Goal: Communication & Community: Answer question/provide support

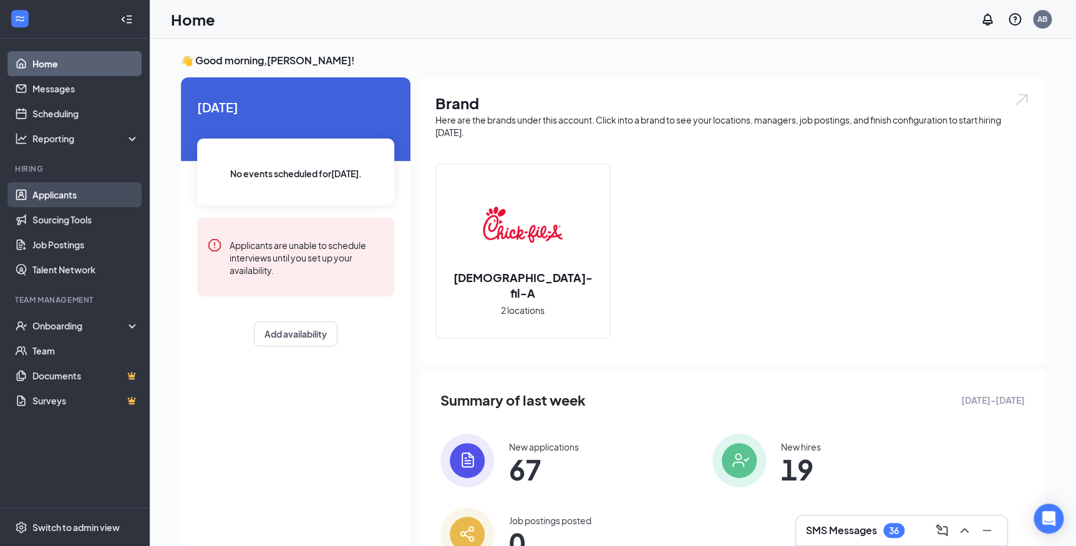
click at [59, 188] on link "Applicants" at bounding box center [85, 194] width 107 height 25
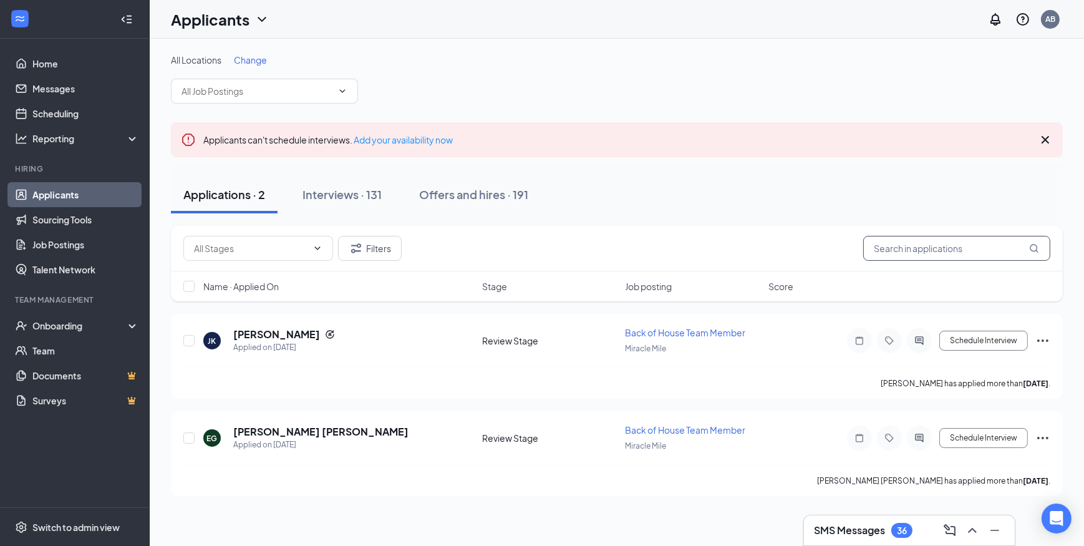
click at [914, 249] on input "text" at bounding box center [956, 248] width 187 height 25
type input "isam"
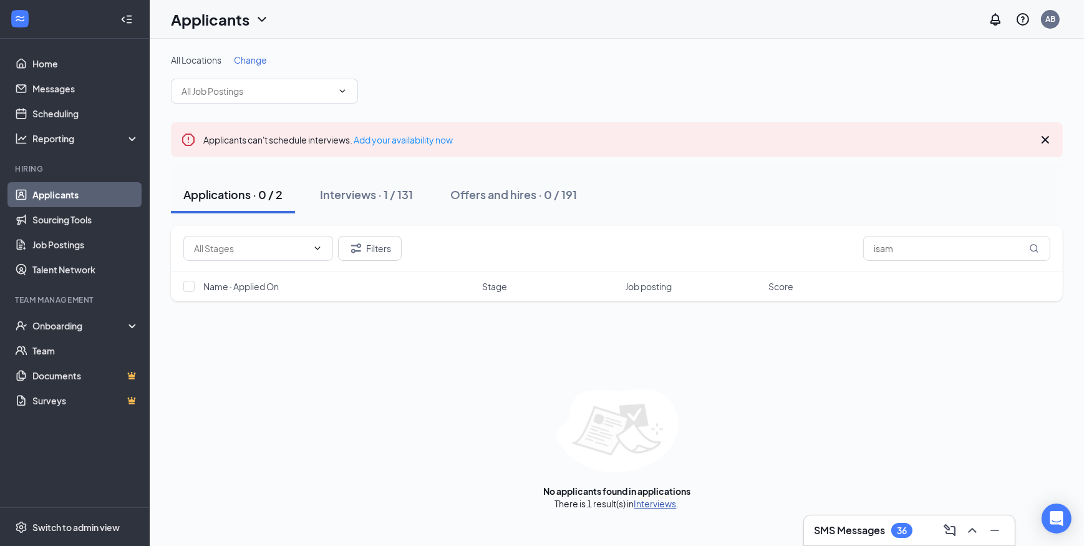
click at [657, 504] on link "Interviews" at bounding box center [655, 503] width 42 height 11
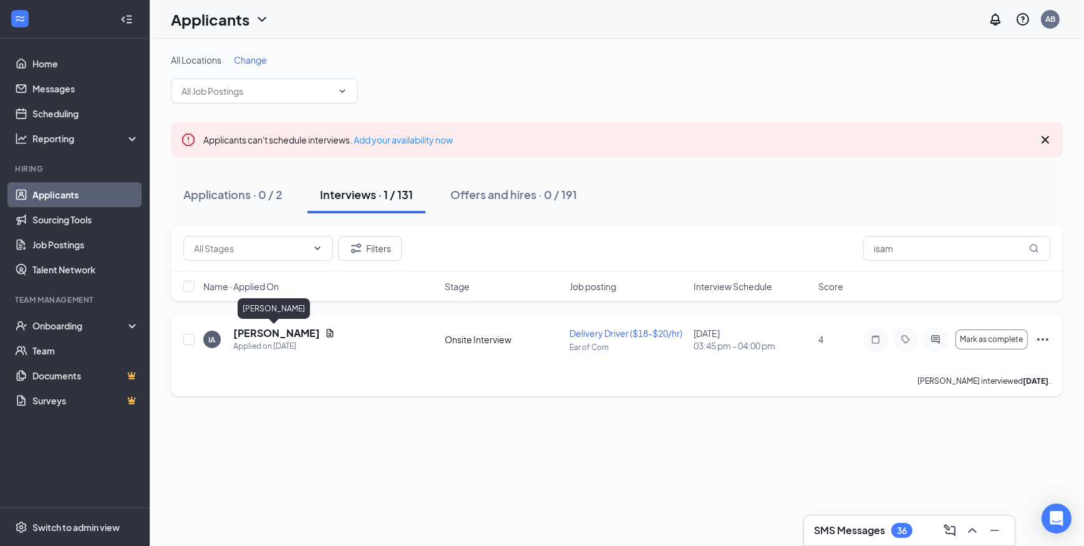
click at [268, 337] on h5 "[PERSON_NAME]" at bounding box center [276, 333] width 87 height 14
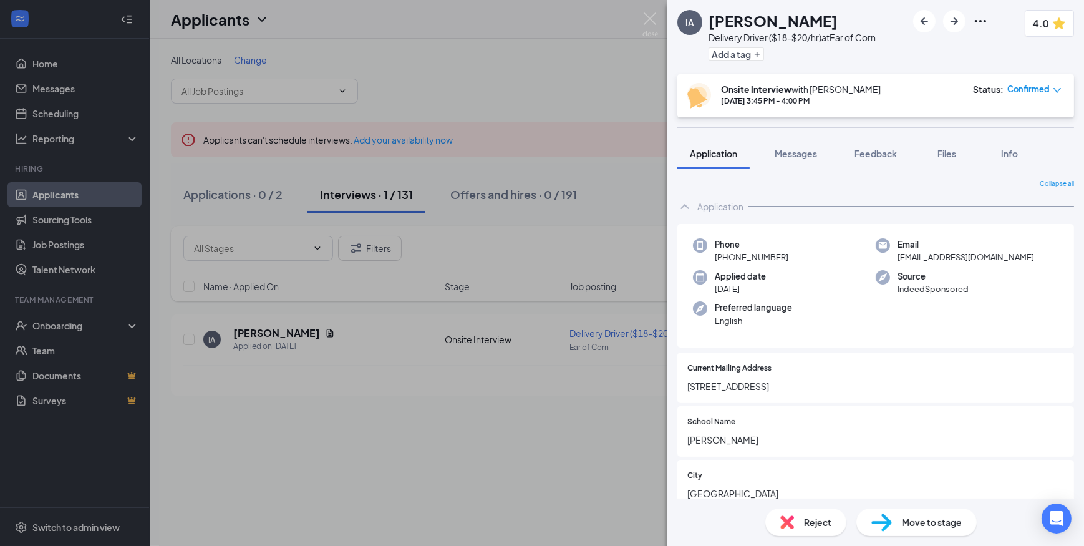
click at [889, 525] on img at bounding box center [881, 522] width 21 height 18
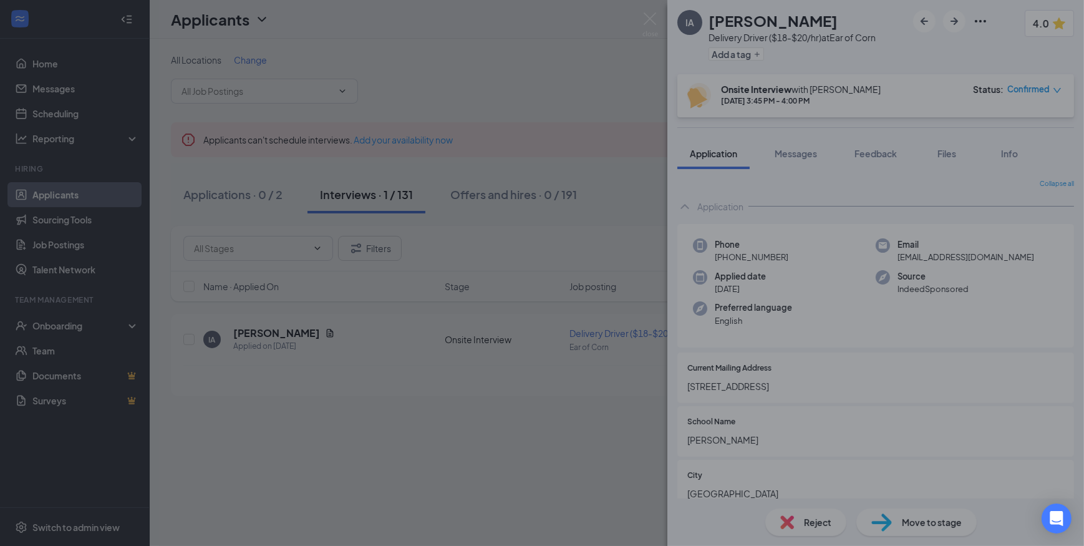
type input "Second Interview (next stage)"
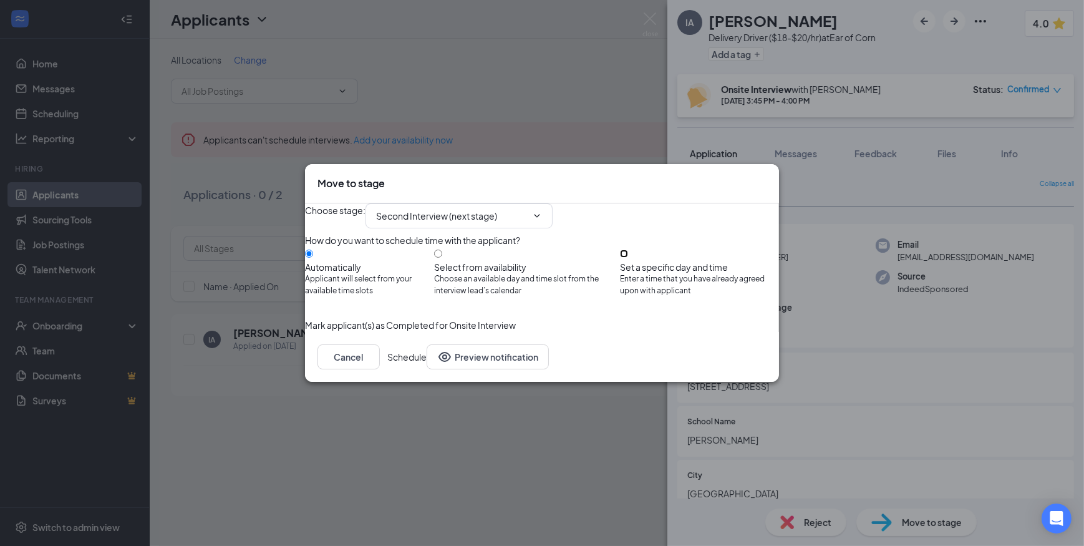
click at [628, 254] on input "Set a specific day and time Enter a time that you have already agreed upon with…" at bounding box center [624, 253] width 8 height 8
radio input "true"
radio input "false"
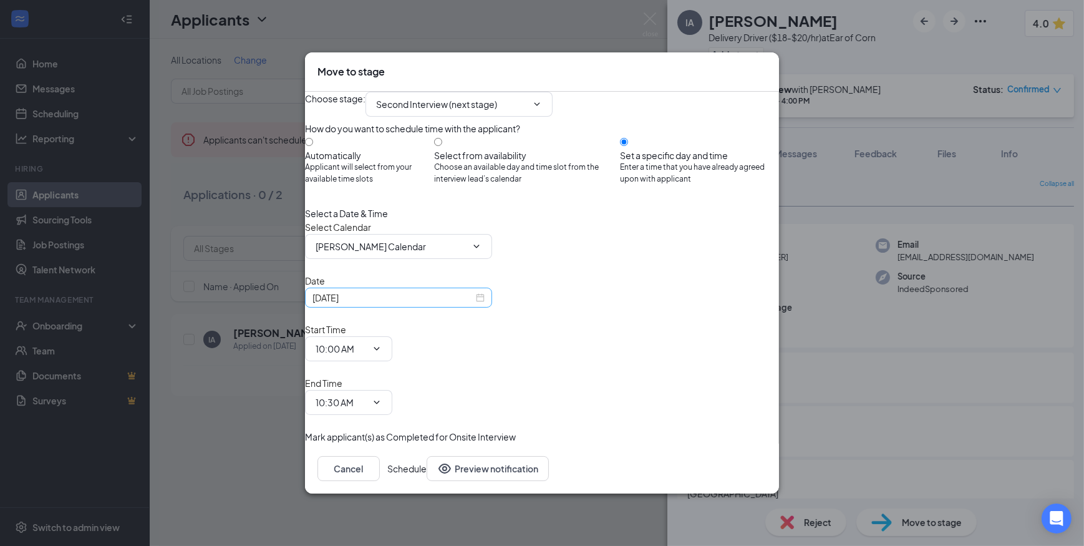
click at [485, 304] on div "[DATE]" at bounding box center [398, 298] width 172 height 14
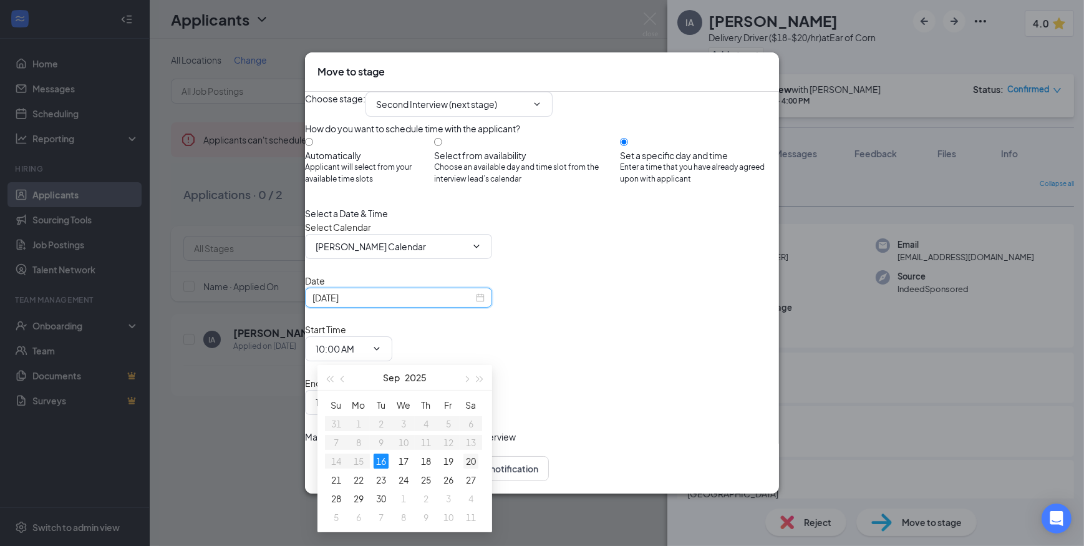
type input "[DATE]"
click at [469, 461] on div "20" at bounding box center [470, 460] width 15 height 15
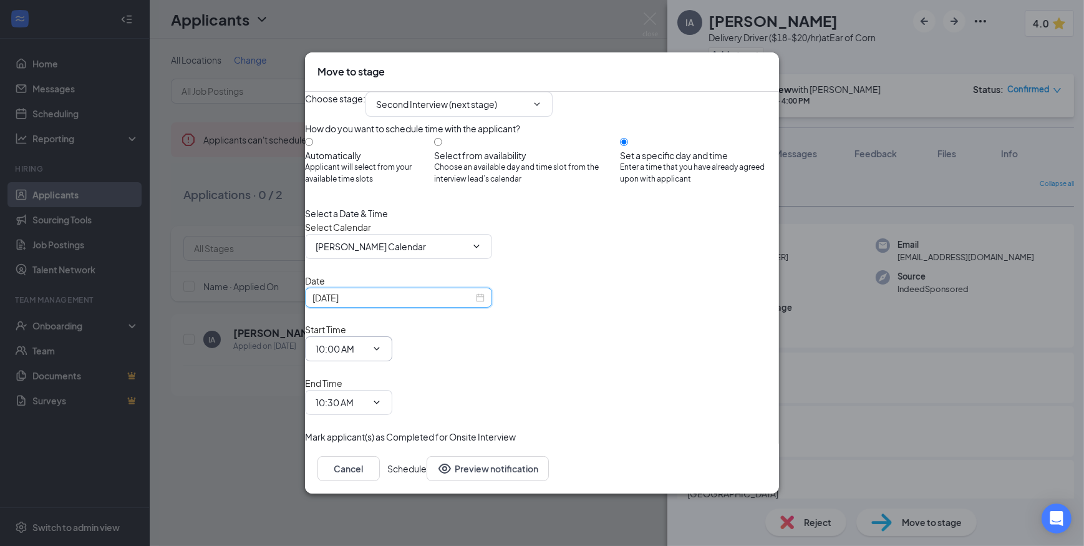
click at [382, 351] on span at bounding box center [375, 349] width 12 height 10
click at [382, 354] on icon "ChevronDown" at bounding box center [377, 349] width 10 height 10
click at [380, 456] on button "Cancel" at bounding box center [348, 468] width 62 height 25
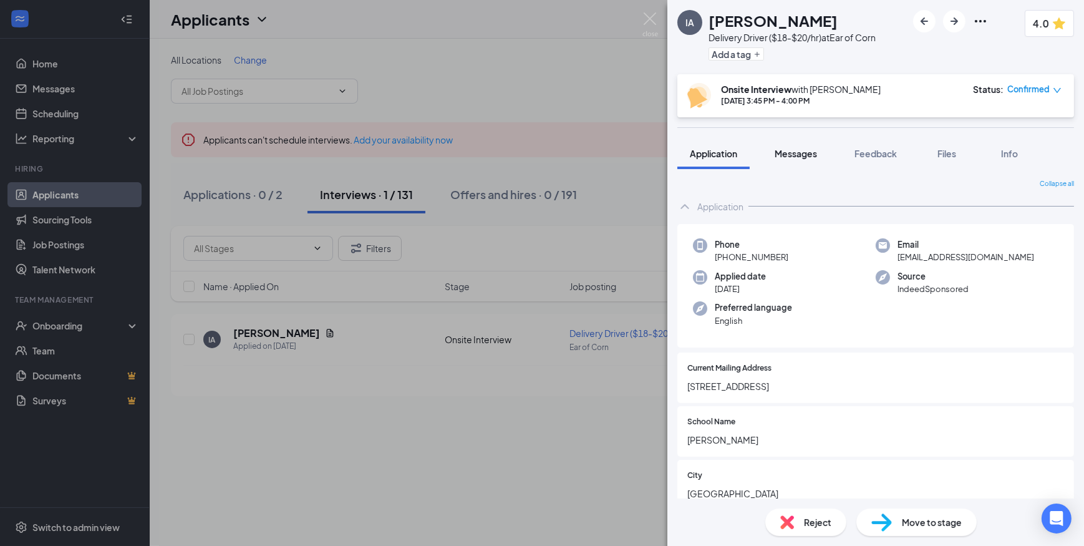
click at [797, 153] on span "Messages" at bounding box center [795, 153] width 42 height 11
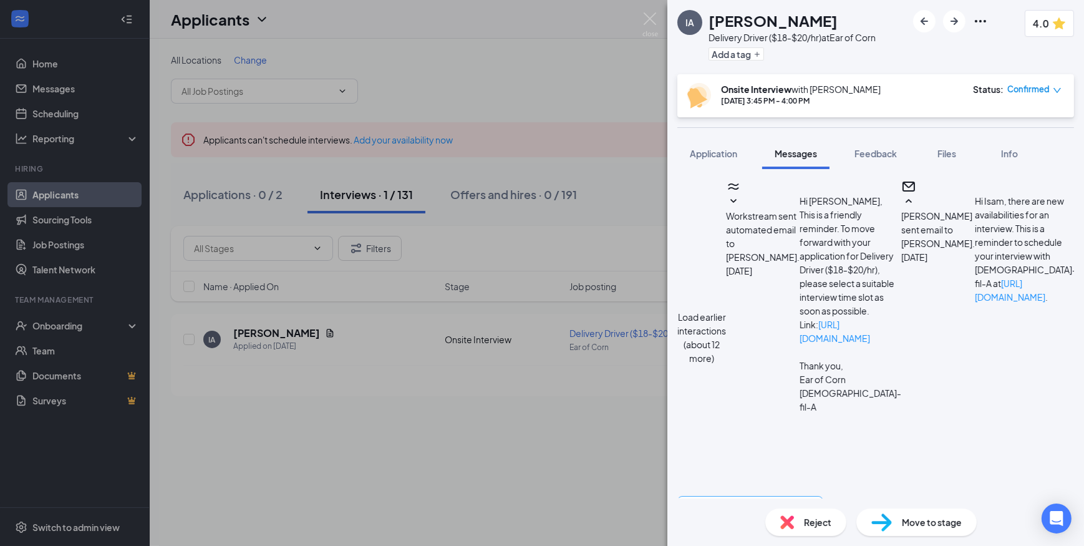
scroll to position [509, 0]
click at [823, 496] on textarea at bounding box center [750, 533] width 146 height 75
click at [879, 367] on div "Load earlier interactions (about 12 more) Workstream sent automated email to [P…" at bounding box center [875, 337] width 397 height 317
click at [823, 496] on textarea "Isam, We would love to continue considering you for a position with us. Are you…" at bounding box center [750, 533] width 146 height 75
type textarea "Isam, We would love to continue considering you for a position with us. Are you…"
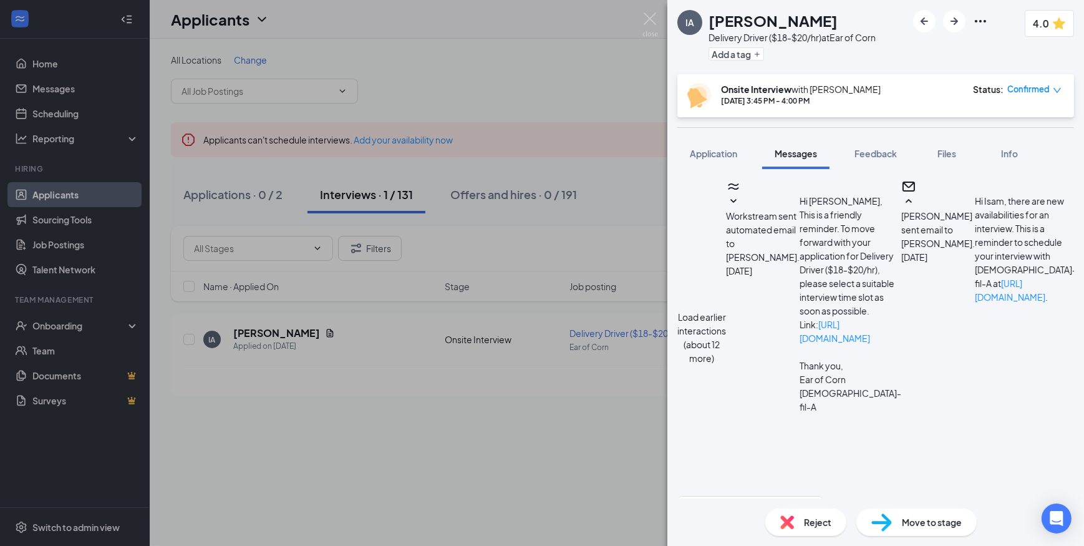
checkbox input "true"
click at [823, 496] on textarea "Isam, We would love to continue considering you for a position with us. Are you…" at bounding box center [750, 533] width 146 height 75
type textarea "Isam, We would love to continue considering you for a position with us. Are you…"
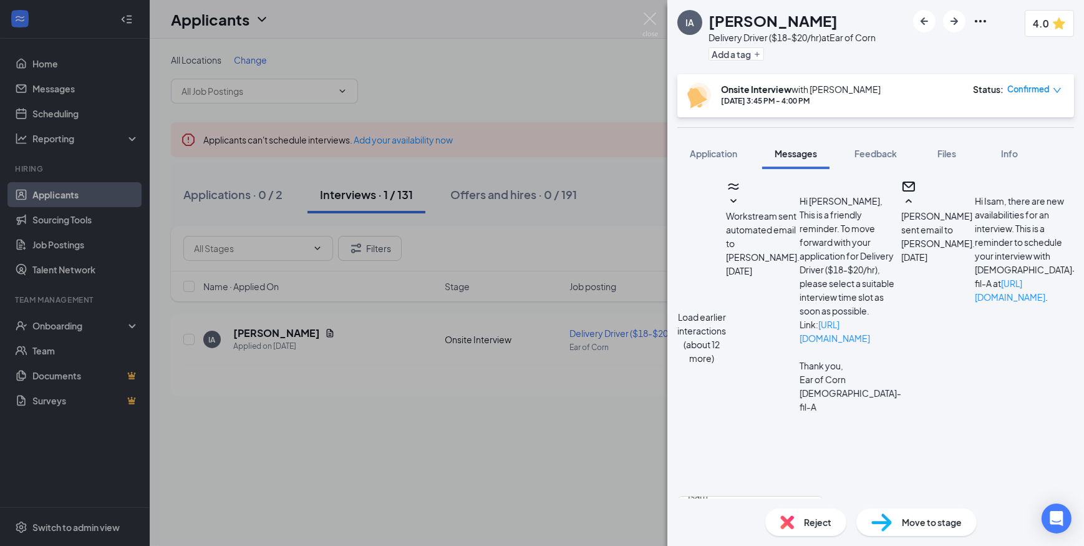
drag, startPoint x: 798, startPoint y: 345, endPoint x: 761, endPoint y: 263, distance: 90.7
copy span "Isam, We would love to continue considering you for a position with us. Are you…"
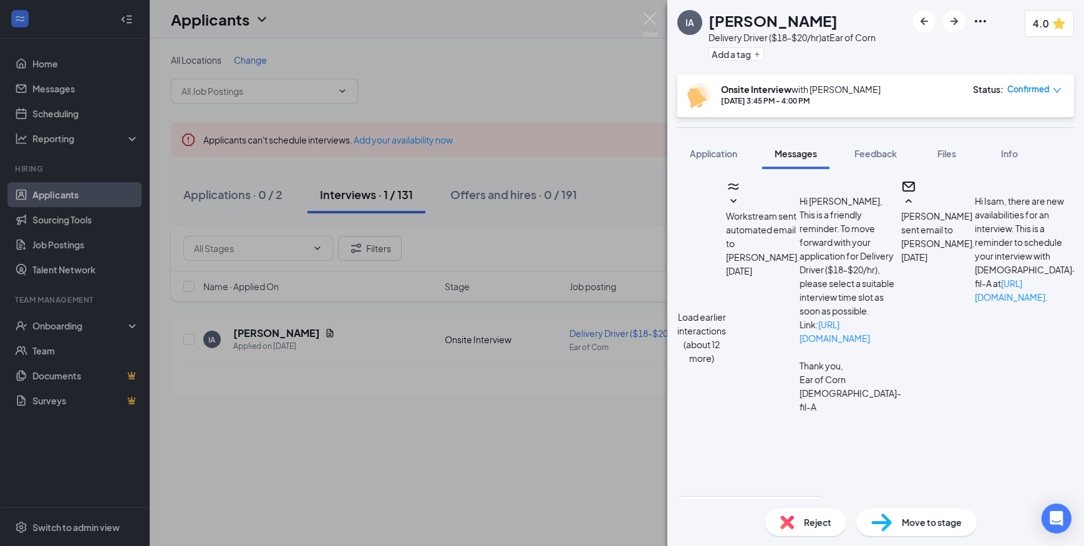
click at [594, 123] on div "IA [PERSON_NAME] Delivery Driver ($18-$20/hr) at Ear of Corn Add a tag 4.0 Onsi…" at bounding box center [542, 273] width 1084 height 546
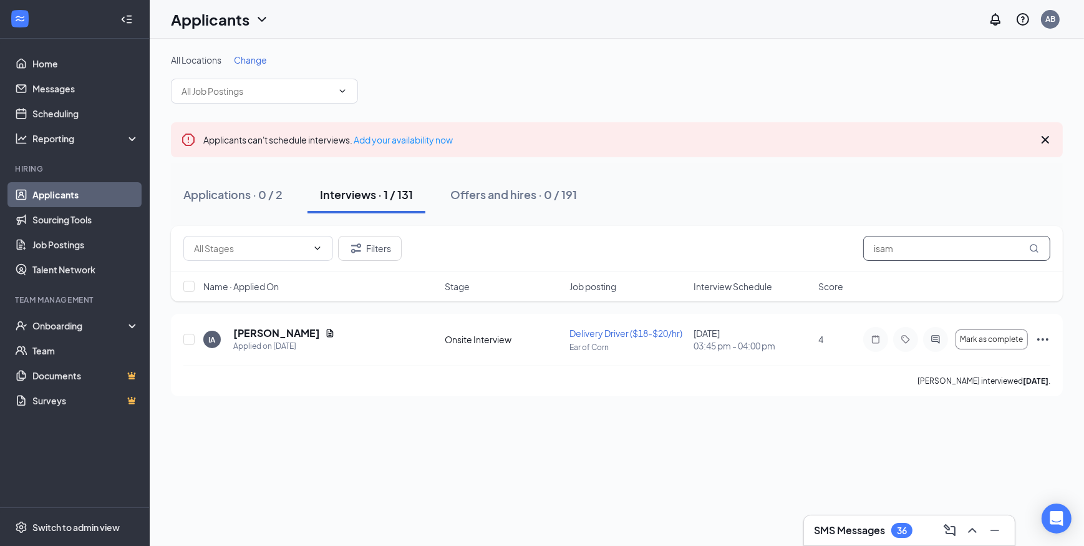
drag, startPoint x: 914, startPoint y: 249, endPoint x: 830, endPoint y: 244, distance: 84.3
click at [830, 244] on div "Filters isam" at bounding box center [616, 248] width 867 height 25
type input "[PERSON_NAME]"
click at [282, 330] on h5 "[PERSON_NAME]" at bounding box center [276, 333] width 87 height 14
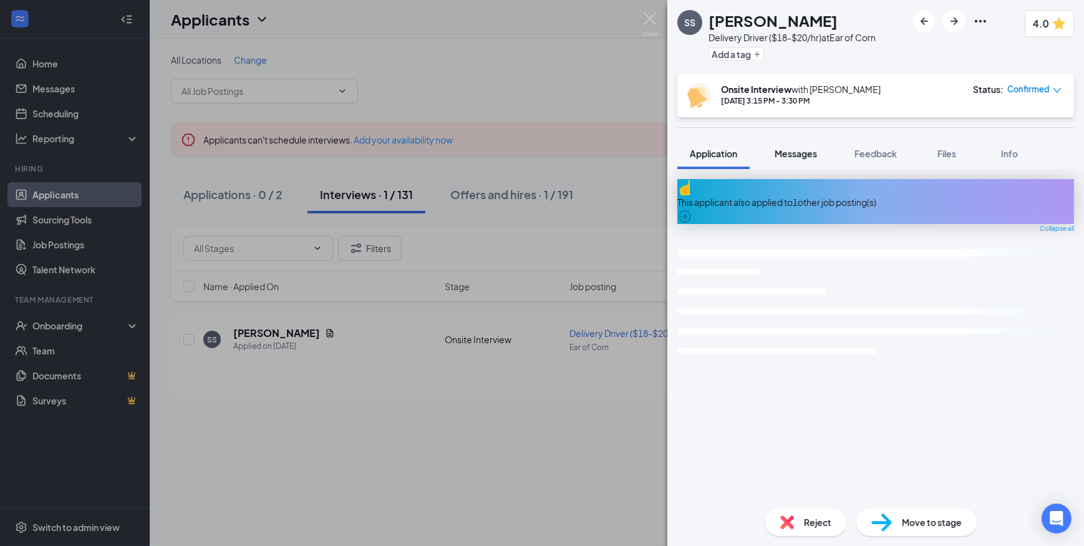
click at [801, 142] on button "Messages" at bounding box center [795, 153] width 67 height 31
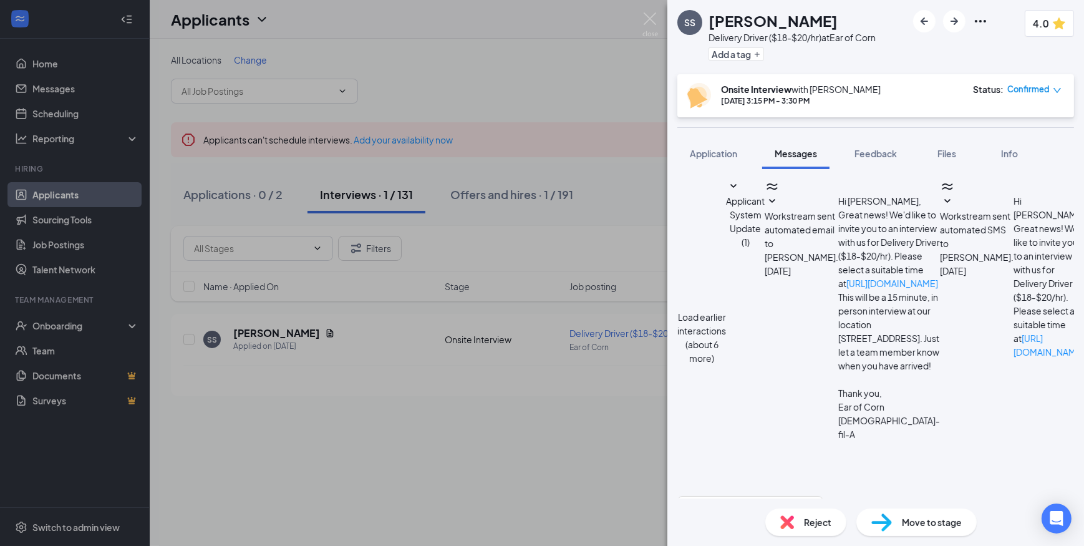
scroll to position [389, 0]
click at [755, 496] on textarea at bounding box center [750, 533] width 146 height 75
paste textarea "Isam, We would love to continue considering you for a position with us. Are you…"
drag, startPoint x: 726, startPoint y: 398, endPoint x: 688, endPoint y: 398, distance: 37.4
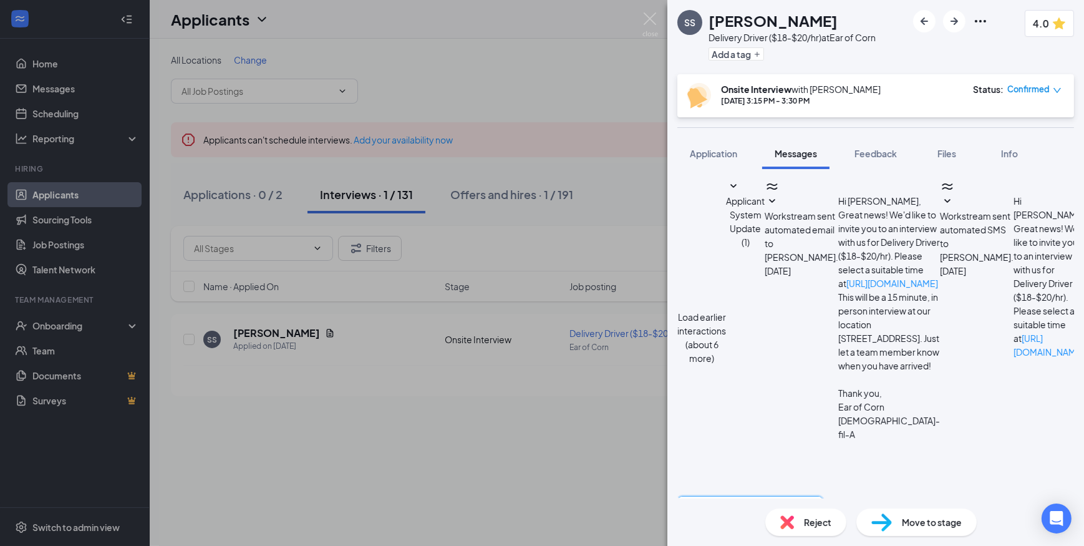
click at [688, 496] on div "Isam, We would love to continue considering you for a position with us. Are you…" at bounding box center [750, 555] width 146 height 118
click at [823, 496] on textarea "[PERSON_NAME], We would love to continue considering you for a position with us…" at bounding box center [750, 533] width 146 height 75
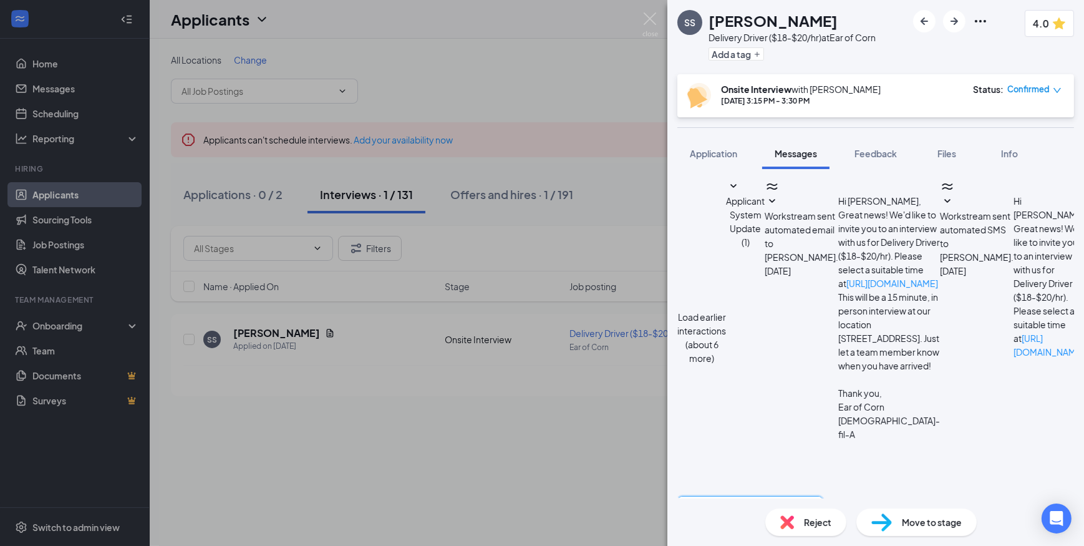
type textarea "[PERSON_NAME], We would love to continue considering you for a position with us…"
checkbox input "true"
